Goal: Use online tool/utility: Use online tool/utility

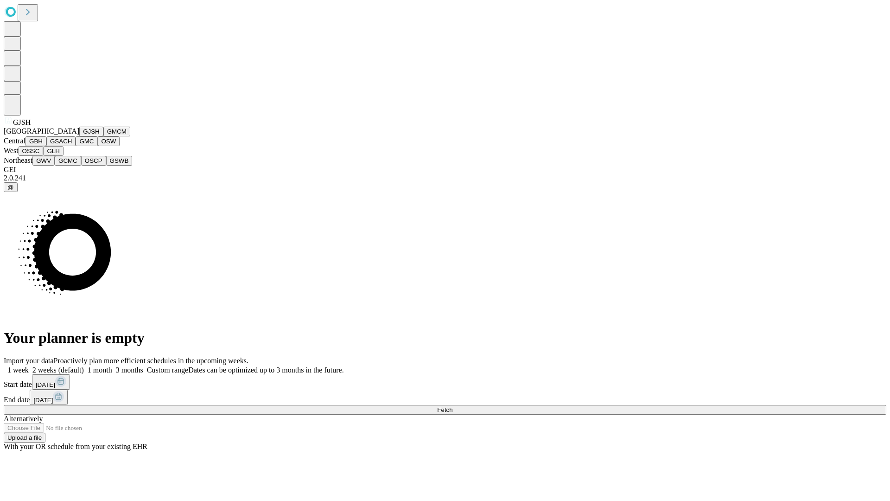
click at [79, 136] on button "GJSH" at bounding box center [91, 132] width 24 height 10
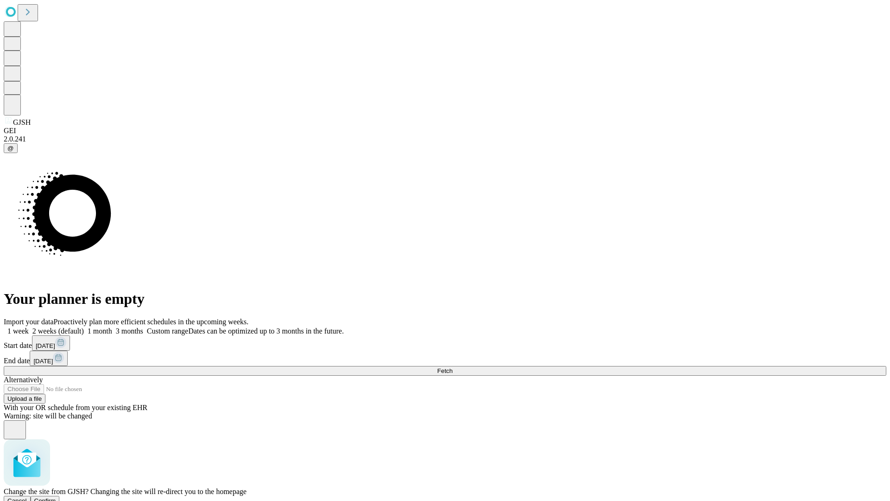
click at [56, 497] on span "Confirm" at bounding box center [45, 500] width 22 height 7
click at [112, 327] on label "1 month" at bounding box center [98, 331] width 28 height 8
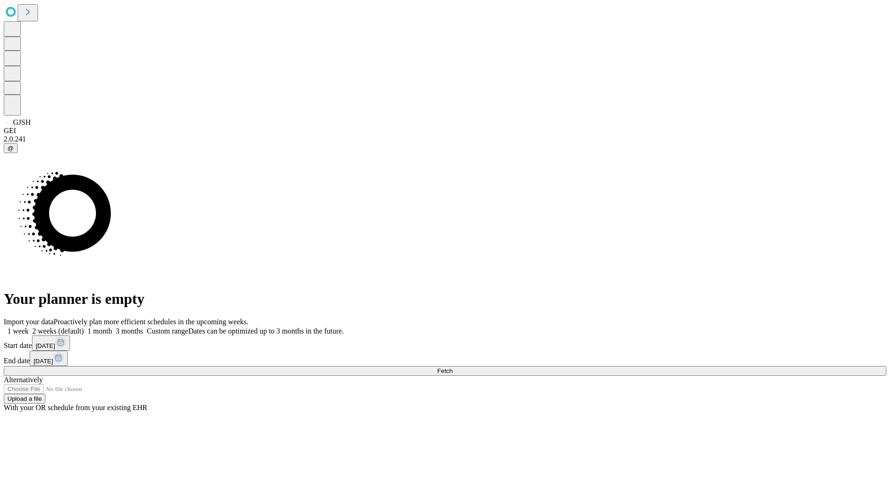
click at [453, 367] on span "Fetch" at bounding box center [444, 370] width 15 height 7
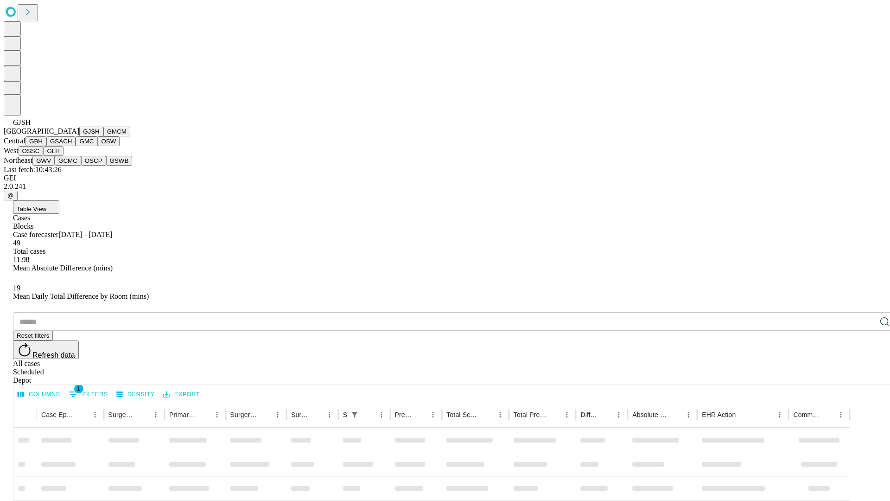
click at [103, 136] on button "GMCM" at bounding box center [116, 132] width 27 height 10
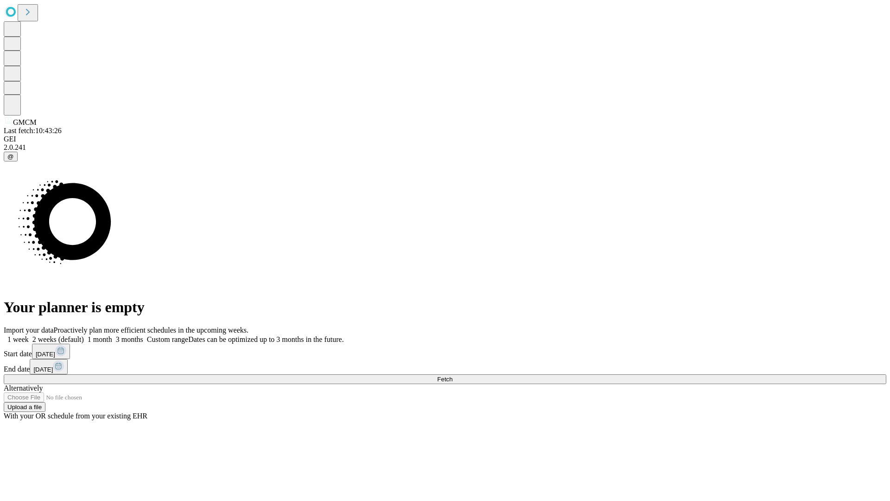
click at [112, 335] on label "1 month" at bounding box center [98, 339] width 28 height 8
click at [453, 376] on span "Fetch" at bounding box center [444, 379] width 15 height 7
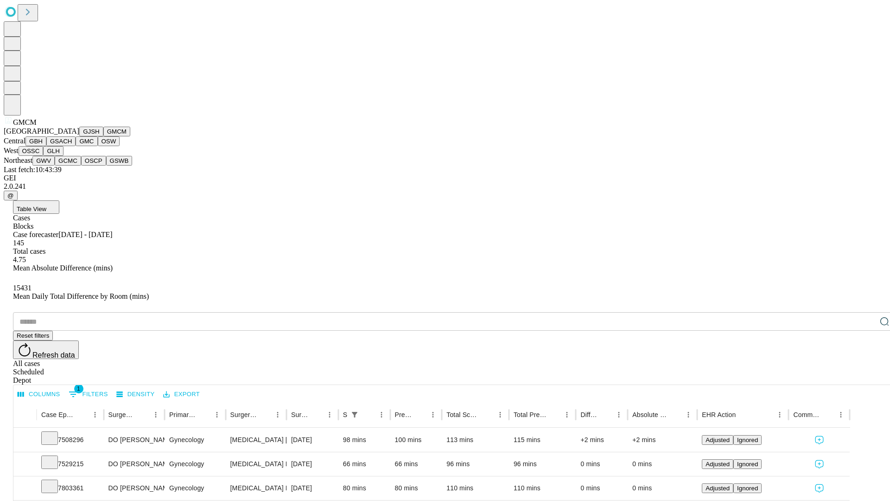
click at [46, 146] on button "GBH" at bounding box center [36, 141] width 21 height 10
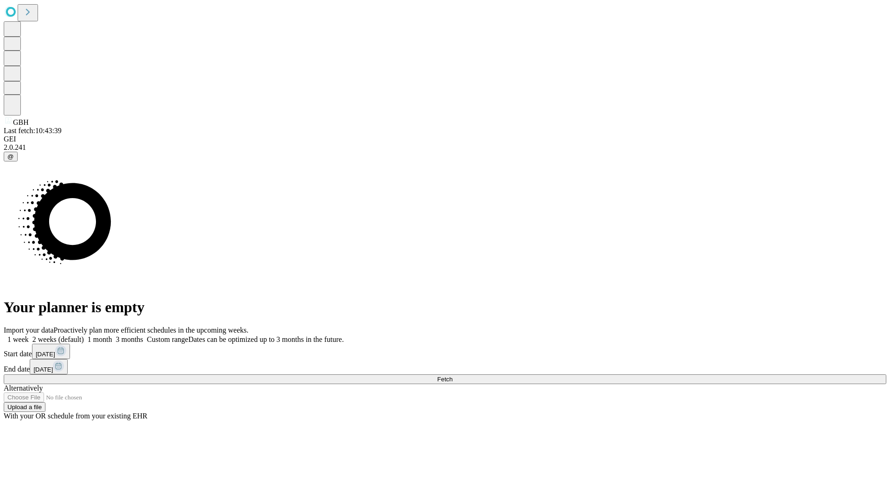
click at [112, 335] on label "1 month" at bounding box center [98, 339] width 28 height 8
click at [453, 376] on span "Fetch" at bounding box center [444, 379] width 15 height 7
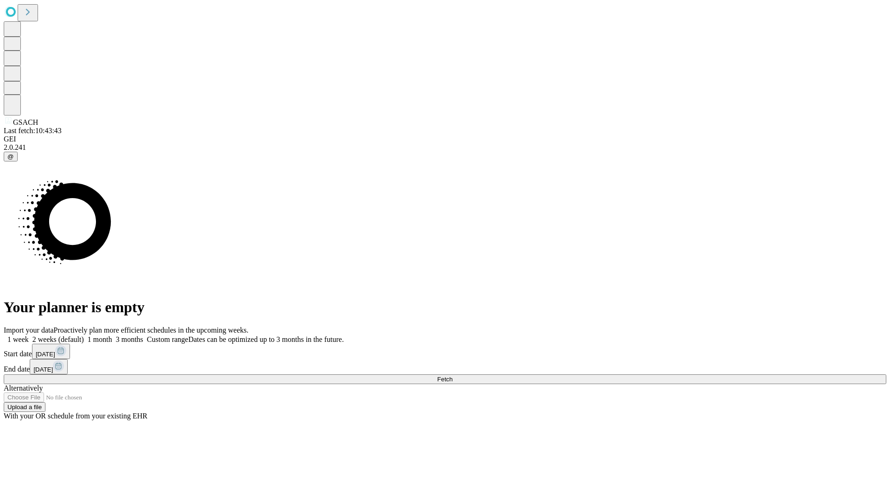
click at [112, 335] on label "1 month" at bounding box center [98, 339] width 28 height 8
click at [453, 376] on span "Fetch" at bounding box center [444, 379] width 15 height 7
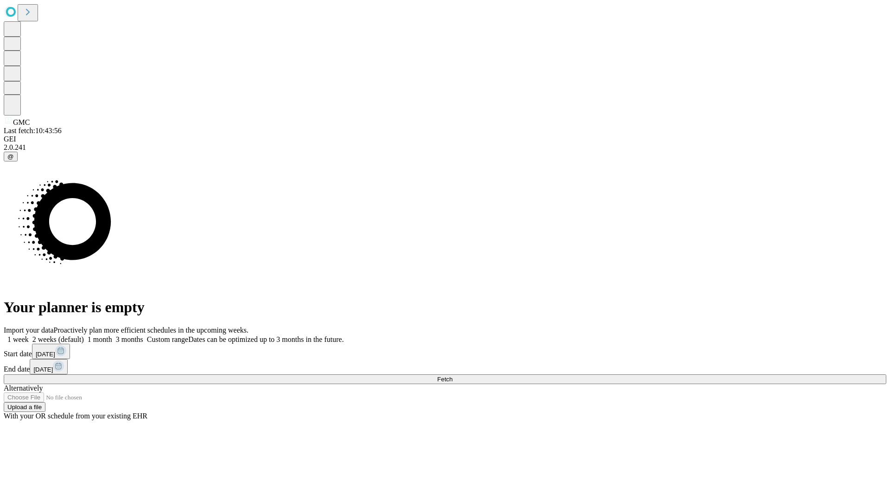
click at [112, 335] on label "1 month" at bounding box center [98, 339] width 28 height 8
click at [453, 376] on span "Fetch" at bounding box center [444, 379] width 15 height 7
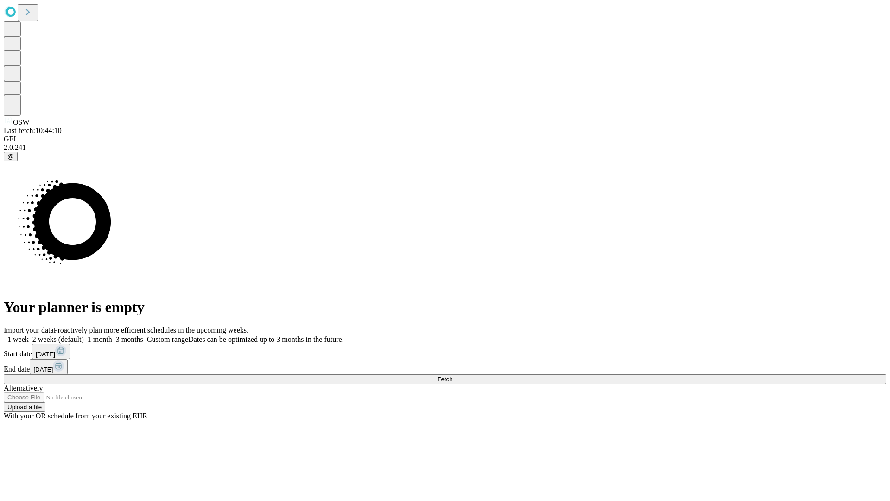
click at [112, 335] on label "1 month" at bounding box center [98, 339] width 28 height 8
click at [453, 376] on span "Fetch" at bounding box center [444, 379] width 15 height 7
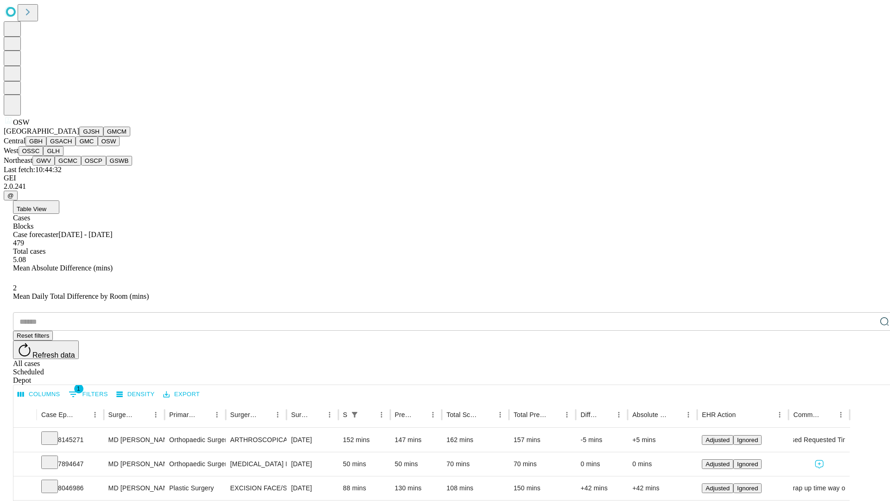
click at [44, 156] on button "OSSC" at bounding box center [31, 151] width 25 height 10
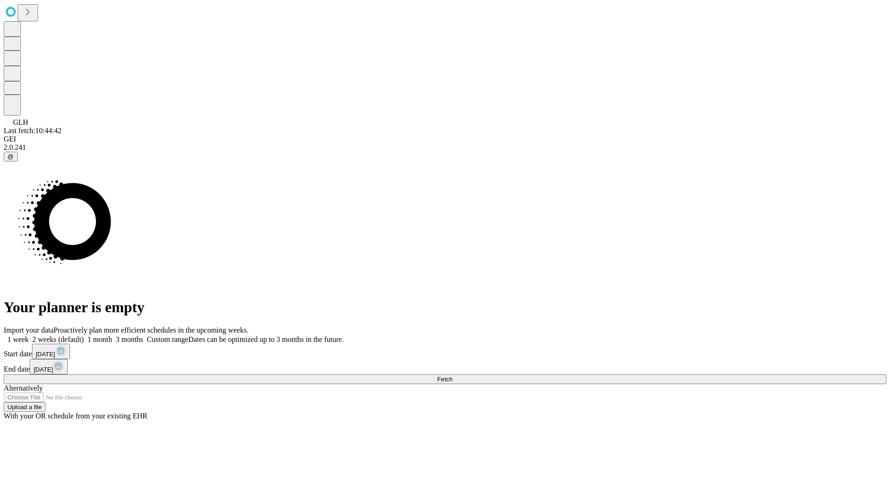
click at [112, 335] on label "1 month" at bounding box center [98, 339] width 28 height 8
click at [453, 376] on span "Fetch" at bounding box center [444, 379] width 15 height 7
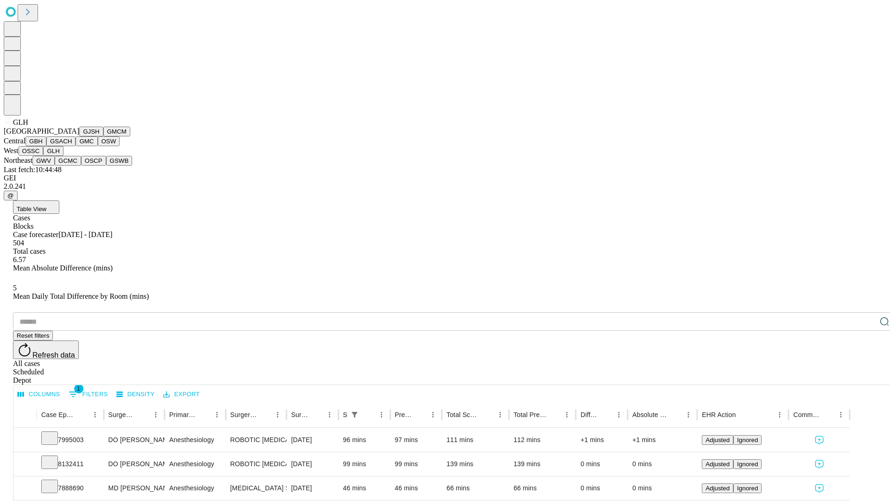
click at [55, 166] on button "GWV" at bounding box center [43, 161] width 22 height 10
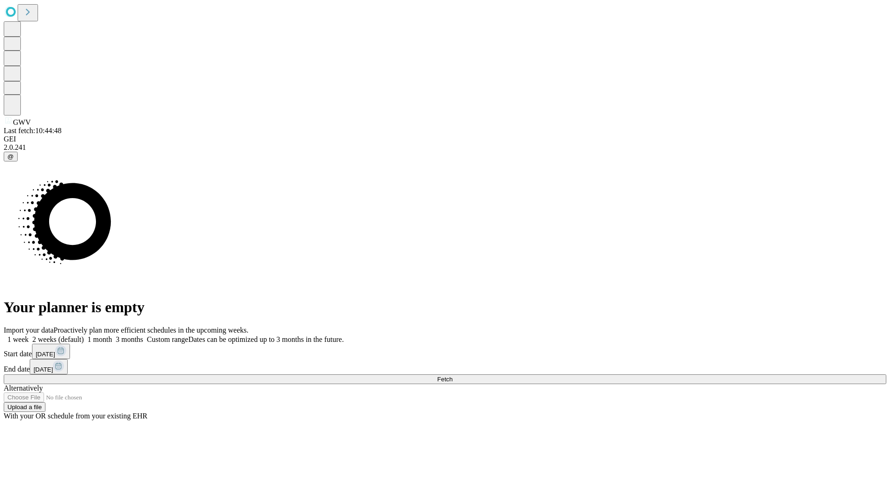
click at [112, 335] on label "1 month" at bounding box center [98, 339] width 28 height 8
click at [453, 376] on span "Fetch" at bounding box center [444, 379] width 15 height 7
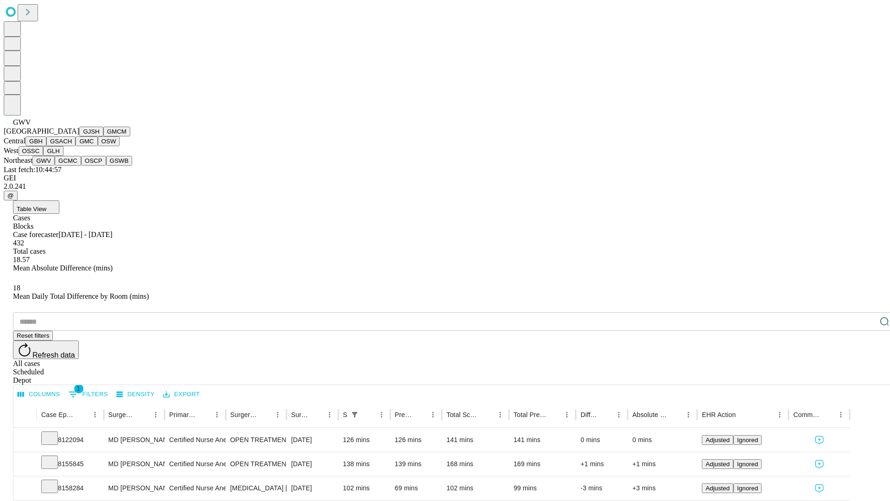
click at [72, 166] on button "GCMC" at bounding box center [68, 161] width 26 height 10
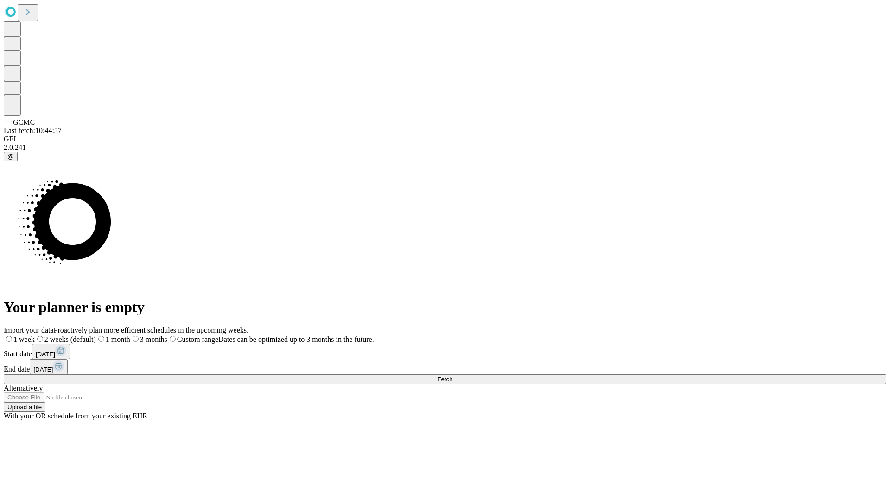
click at [130, 335] on label "1 month" at bounding box center [113, 339] width 34 height 8
click at [453, 376] on span "Fetch" at bounding box center [444, 379] width 15 height 7
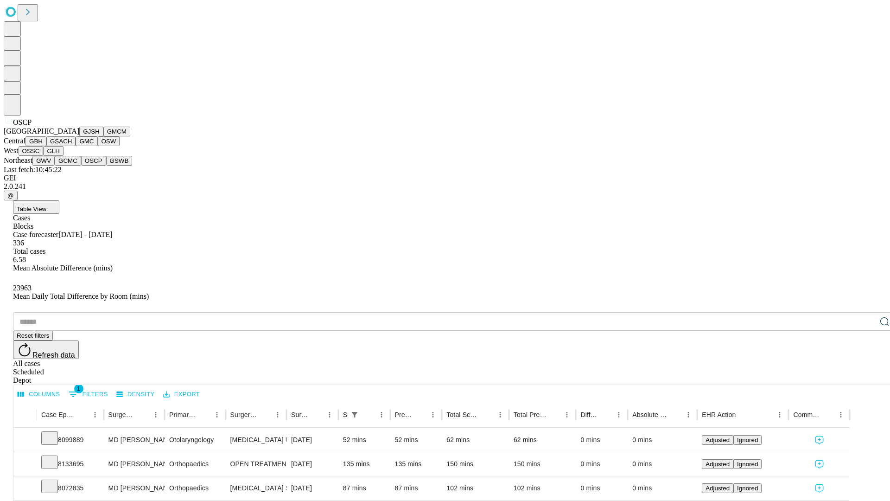
click at [106, 166] on button "GSWB" at bounding box center [119, 161] width 26 height 10
